Goal: Information Seeking & Learning: Find specific fact

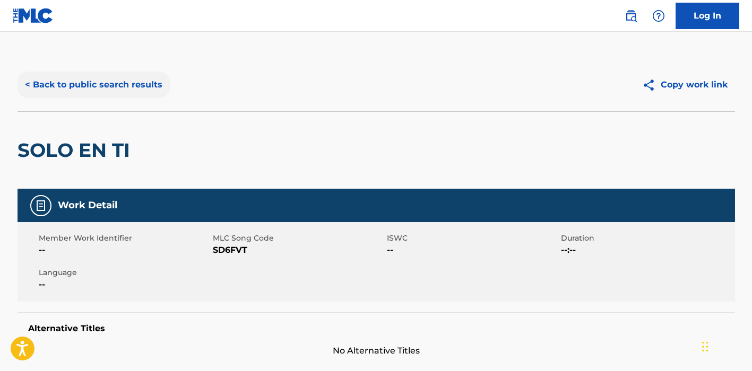
click at [130, 88] on button "< Back to public search results" at bounding box center [94, 85] width 152 height 27
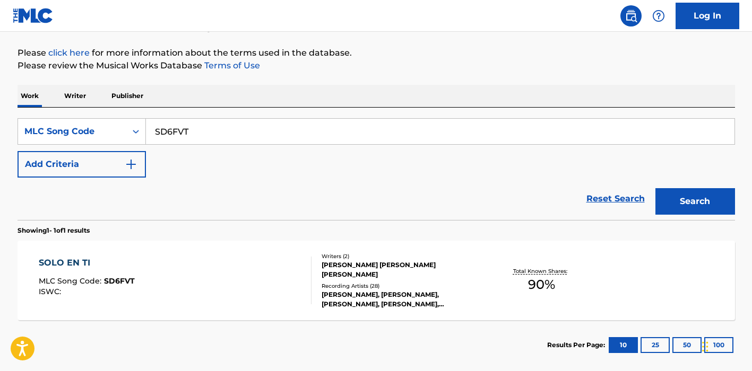
click at [184, 132] on input "SD6FVT" at bounding box center [440, 131] width 588 height 25
paste input "RA3UW4"
type input "RA3UW4"
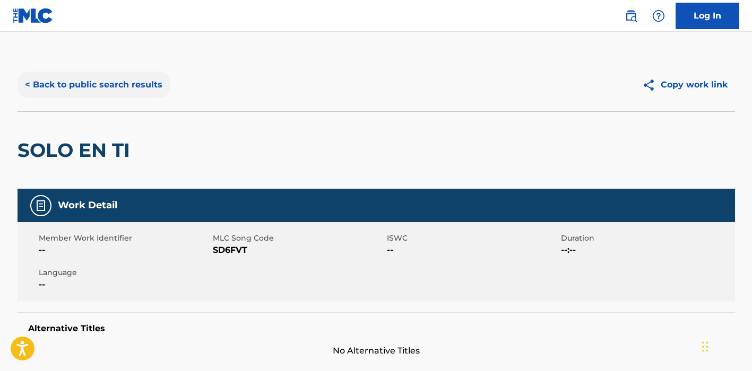
click at [143, 83] on button "< Back to public search results" at bounding box center [94, 85] width 152 height 27
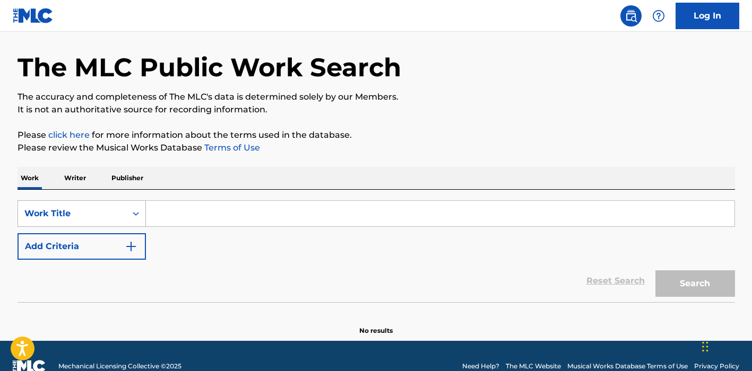
click at [120, 215] on div "Work Title" at bounding box center [82, 213] width 128 height 27
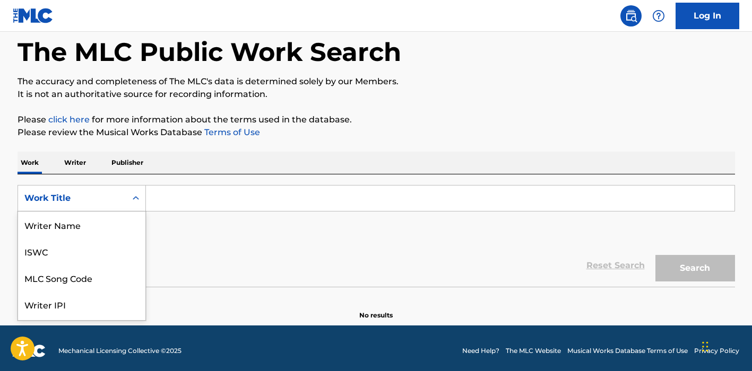
scroll to position [53, 0]
click at [109, 219] on div "MLC Song Code" at bounding box center [81, 225] width 127 height 27
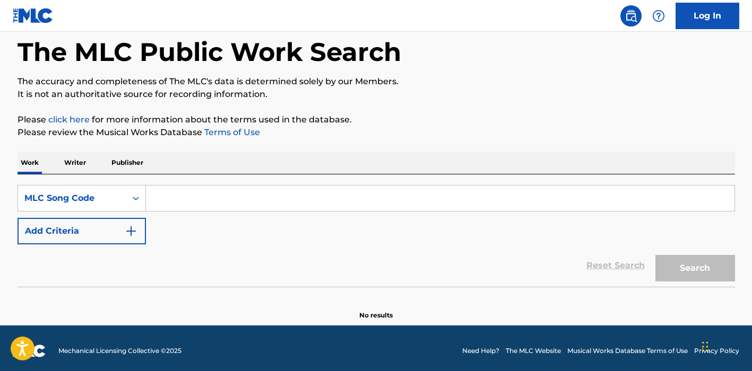
click at [173, 194] on input "Search Form" at bounding box center [440, 198] width 588 height 25
paste input "RA3UW4"
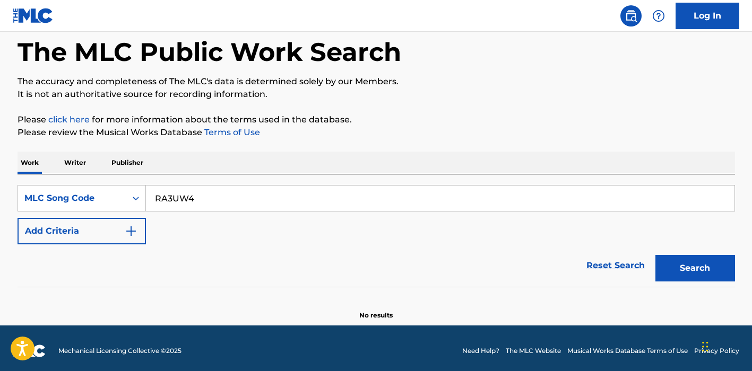
type input "RA3UW4"
click at [694, 268] on button "Search" at bounding box center [695, 268] width 80 height 27
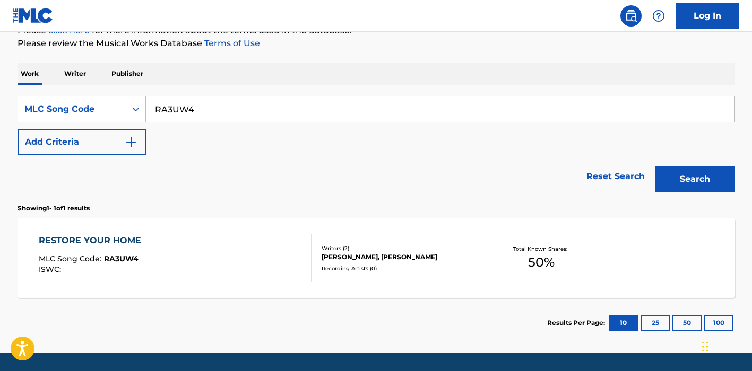
scroll to position [142, 0]
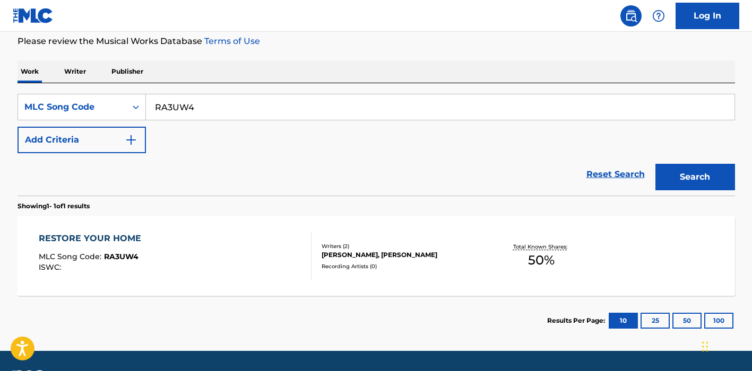
click at [252, 248] on div "RESTORE YOUR HOME MLC Song Code : RA3UW4 ISWC :" at bounding box center [175, 256] width 273 height 48
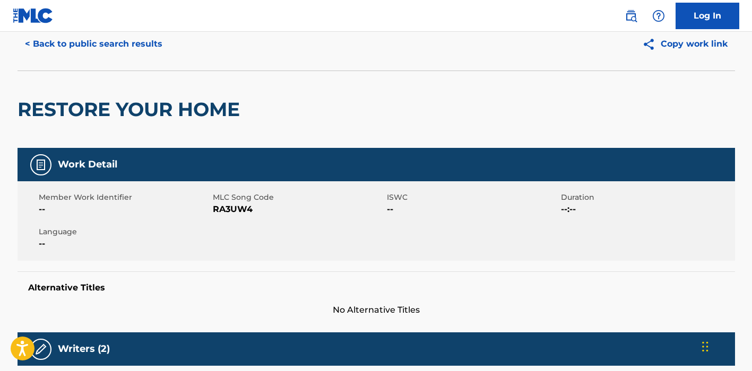
scroll to position [41, 0]
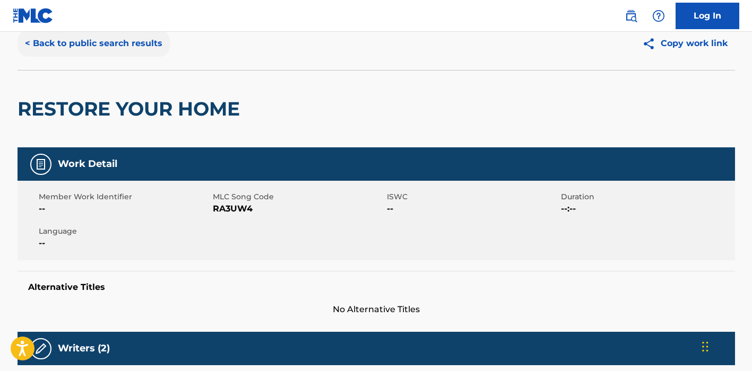
click at [123, 38] on button "< Back to public search results" at bounding box center [94, 43] width 152 height 27
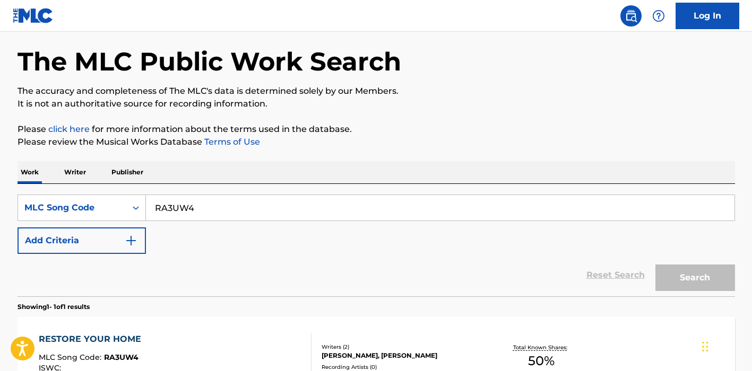
scroll to position [142, 0]
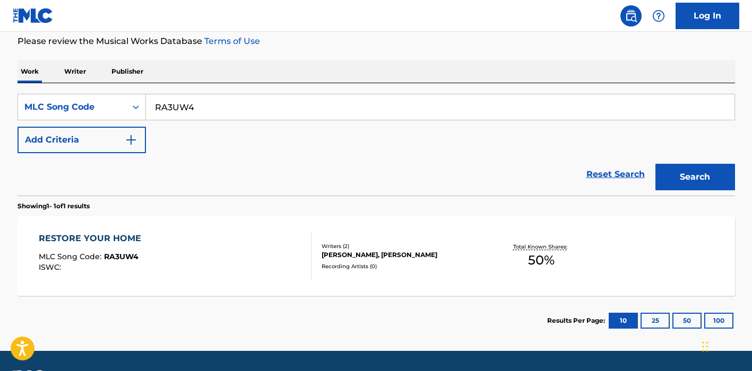
click at [174, 98] on input "RA3UW4" at bounding box center [440, 106] width 588 height 25
paste input "SD6FVT"
type input "SD6FVT"
click at [694, 177] on button "Search" at bounding box center [695, 177] width 80 height 27
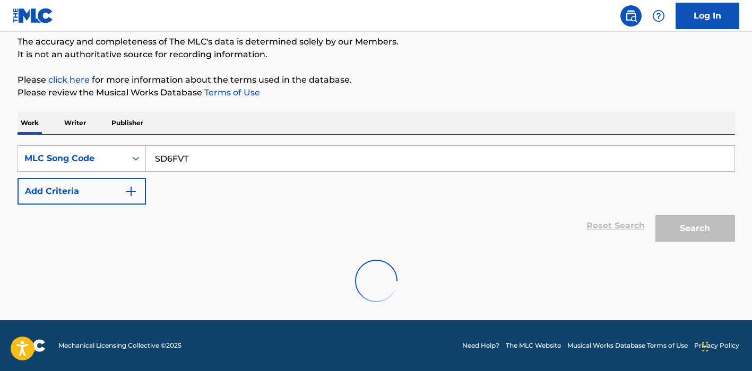
scroll to position [91, 0]
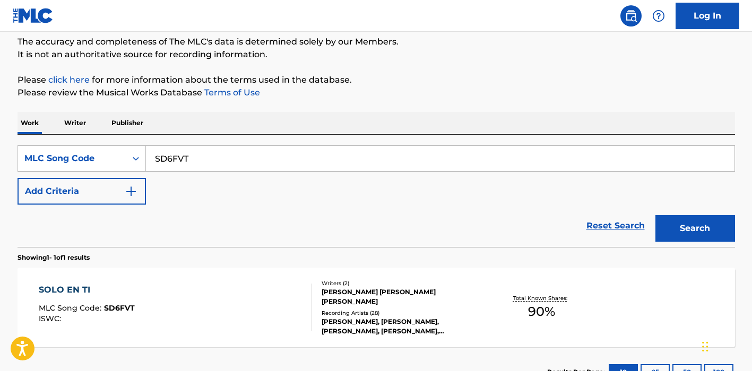
click at [237, 285] on div "SOLO EN TI MLC Song Code : SD6FVT ISWC :" at bounding box center [175, 308] width 273 height 48
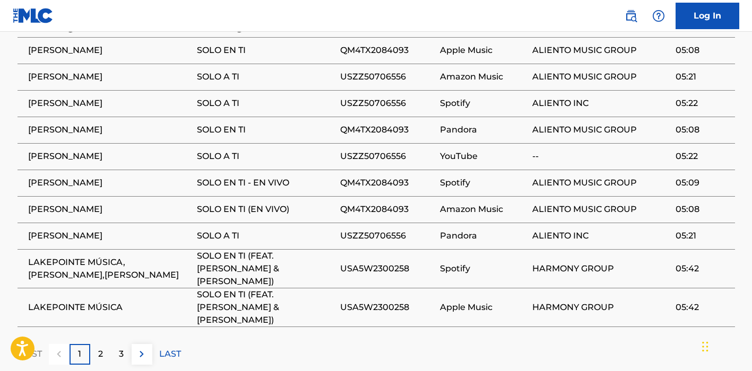
scroll to position [759, 0]
click at [369, 162] on span "USZZ50706556" at bounding box center [387, 156] width 94 height 13
click at [379, 162] on span "USZZ50706556" at bounding box center [387, 156] width 94 height 13
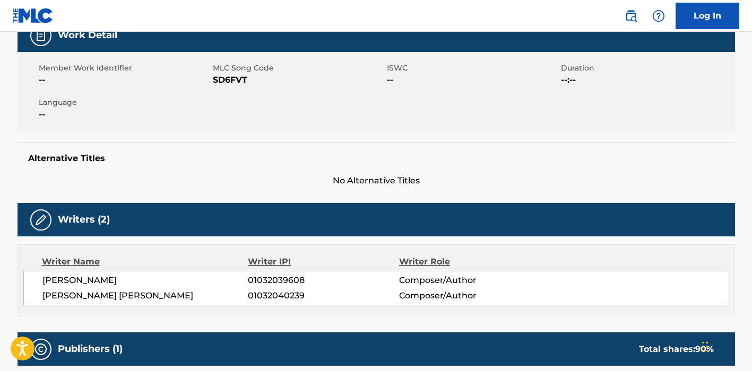
scroll to position [171, 0]
